Goal: Task Accomplishment & Management: Use online tool/utility

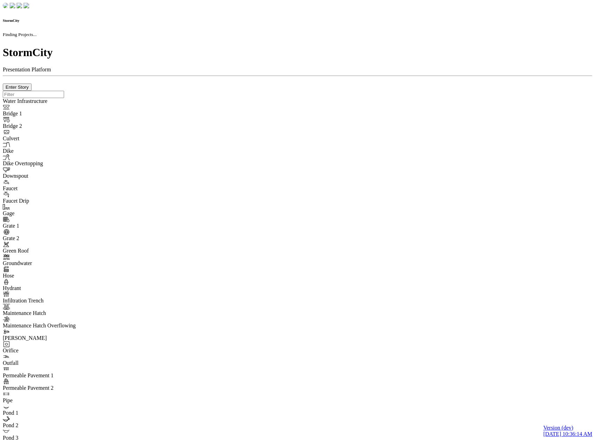
click at [126, 91] on div at bounding box center [298, 91] width 590 height 0
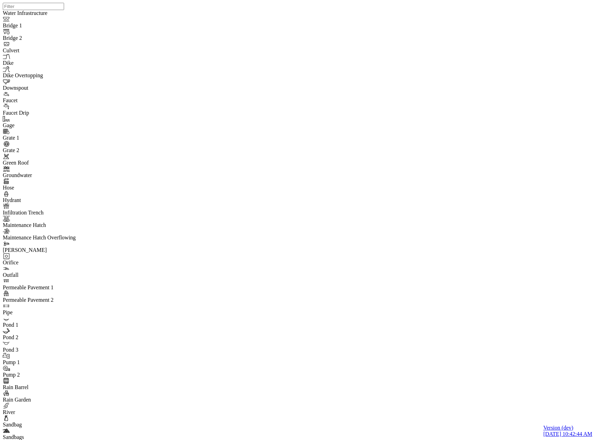
drag, startPoint x: 219, startPoint y: 63, endPoint x: 223, endPoint y: 64, distance: 4.6
type input "C:\fakepath\Don River model.pcz"
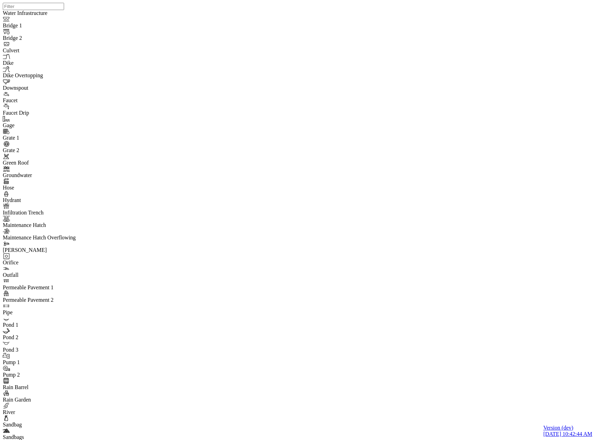
type input "Don River model"
